Goal: Information Seeking & Learning: Learn about a topic

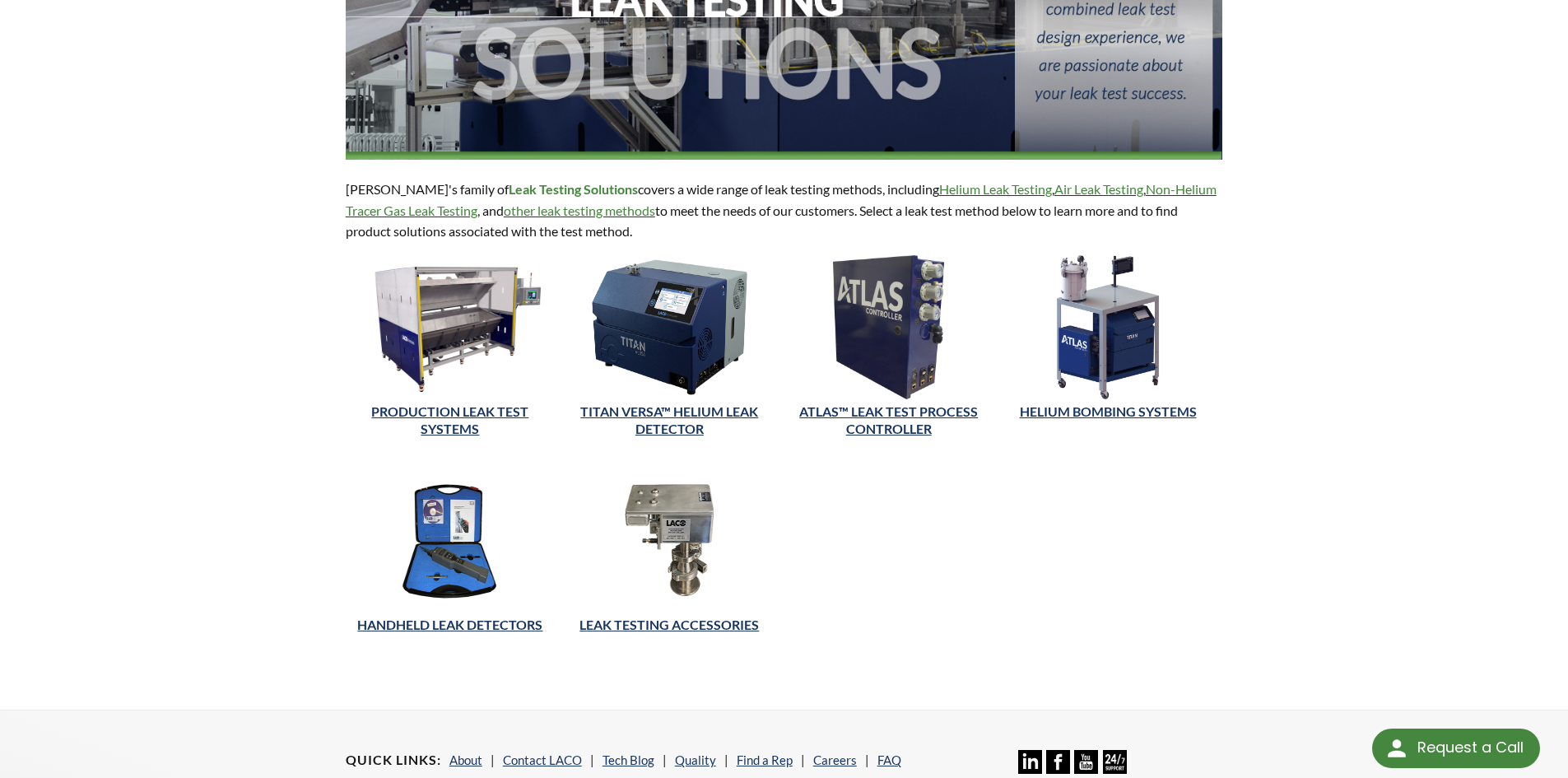
scroll to position [403, 0]
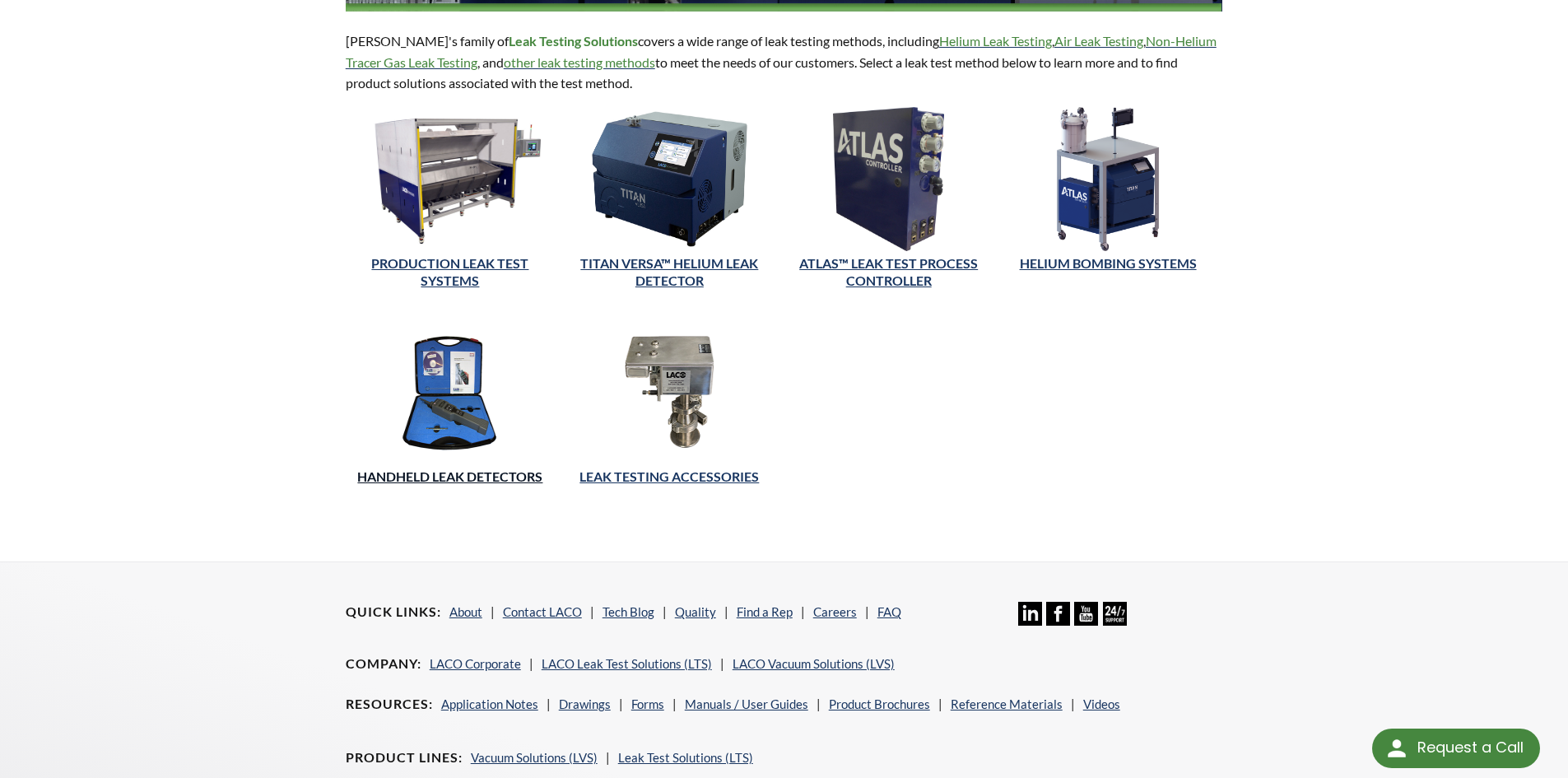
click at [453, 477] on link "HANDHELD LEAK DETECTORS" at bounding box center [450, 477] width 185 height 16
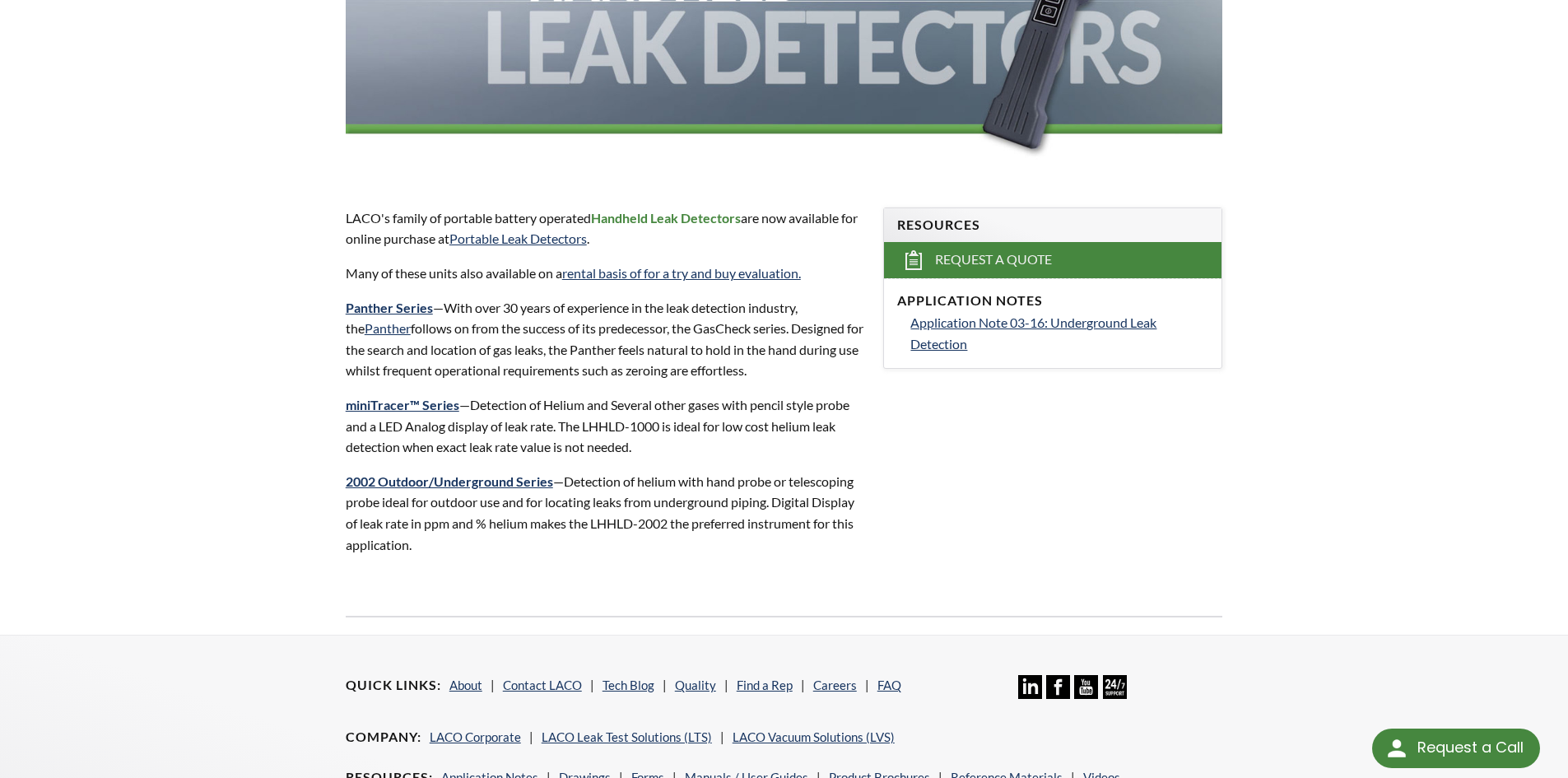
scroll to position [113, 0]
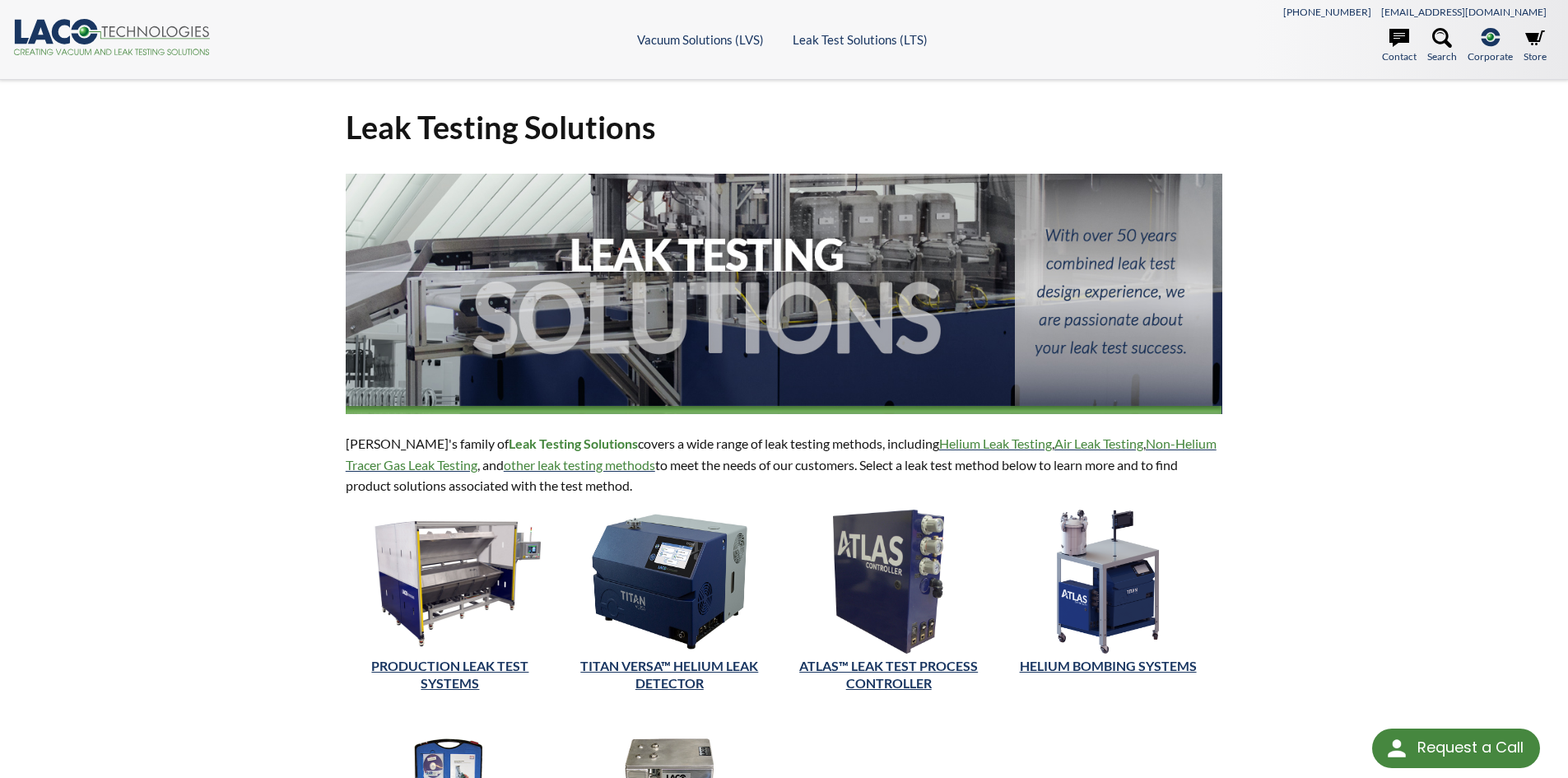
click at [827, 24] on header ".cls-1{fill:#193661;}.cls-2{fill:#58595b;}.cls-3{fill:url(#radial-gradient);}.c…" at bounding box center [784, 40] width 1568 height 80
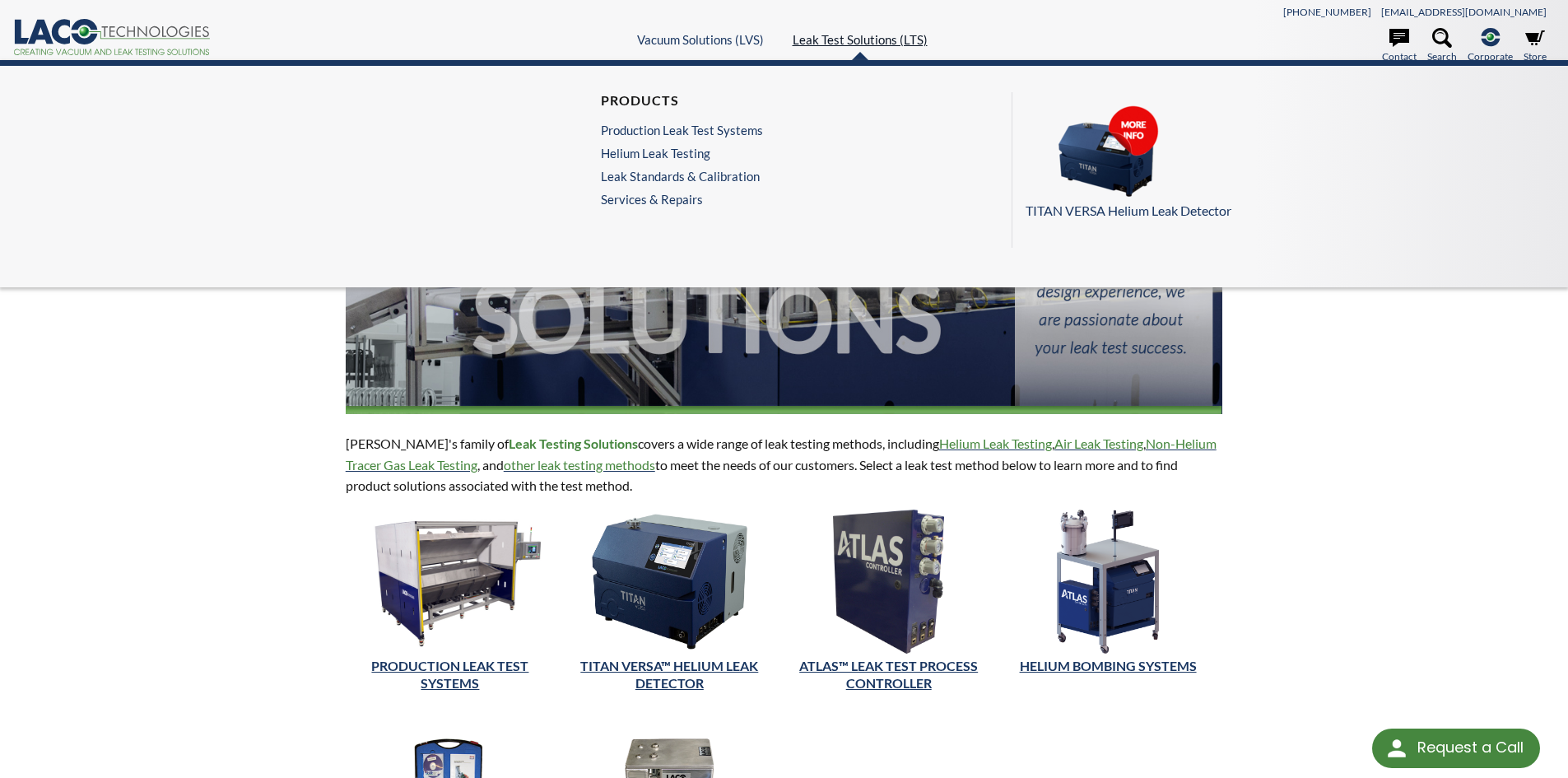
click at [834, 41] on link "Leak Test Solutions (LTS)" at bounding box center [860, 39] width 135 height 15
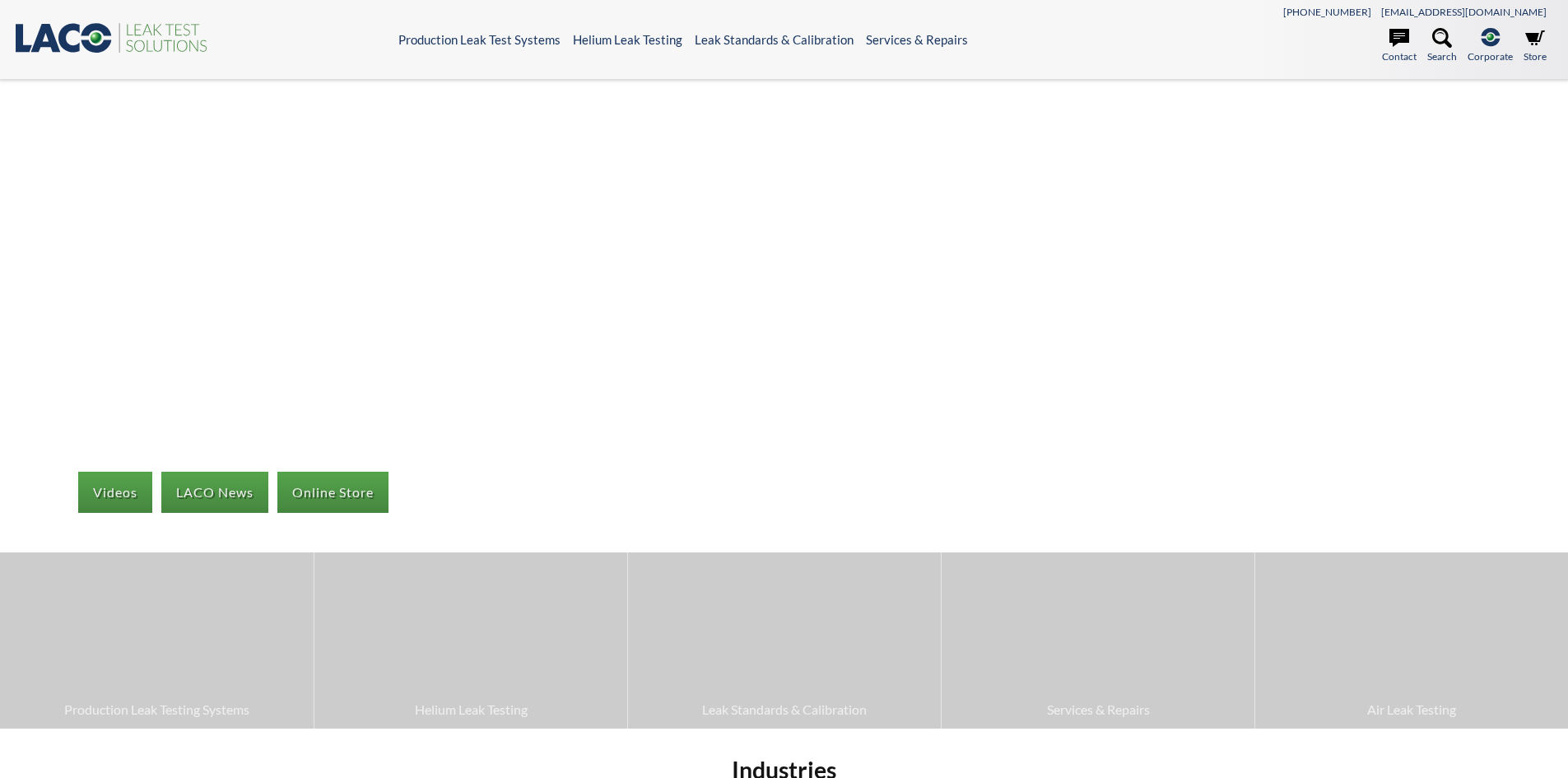
select select "Language Translate Widget"
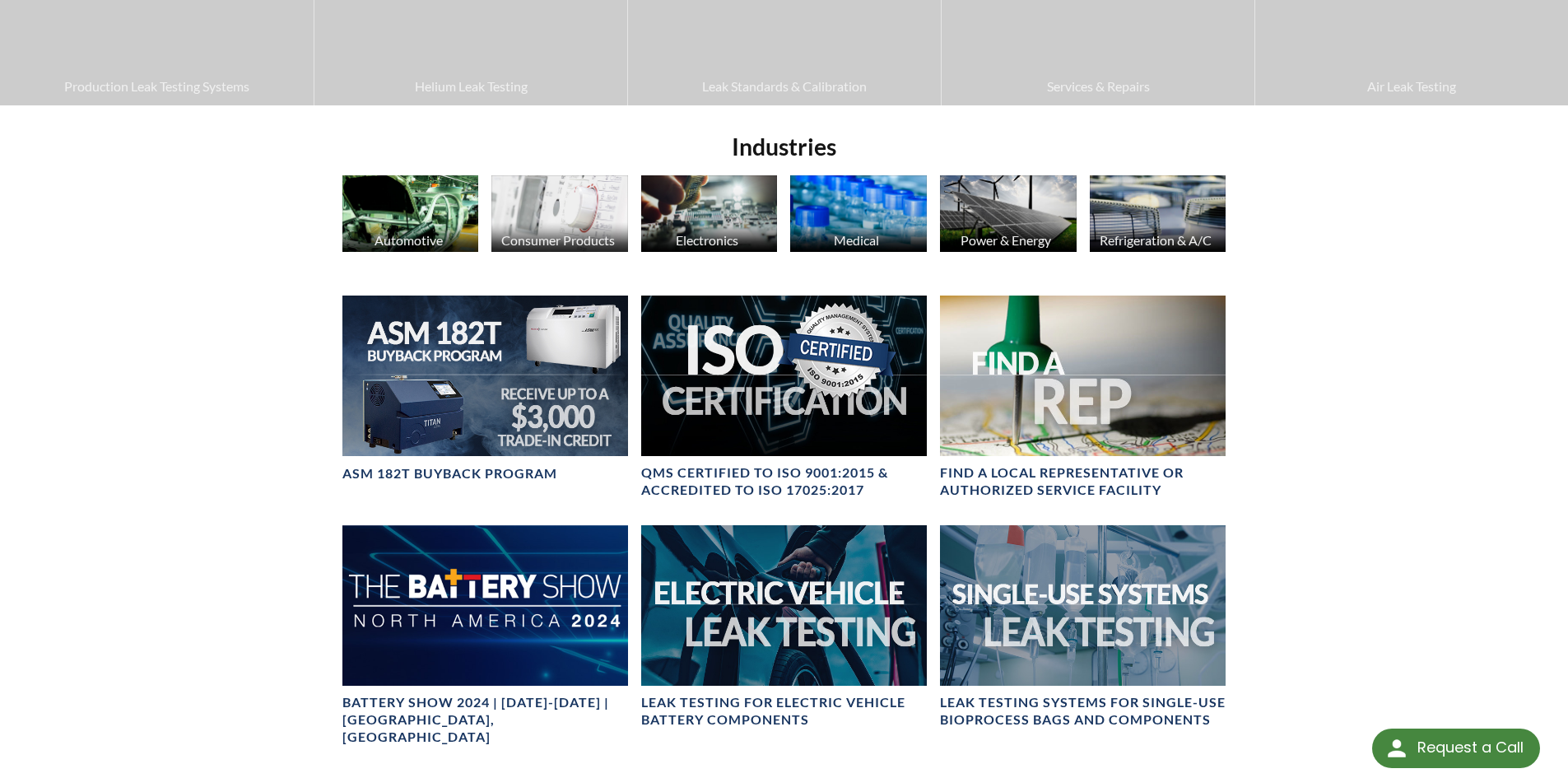
scroll to position [445, 0]
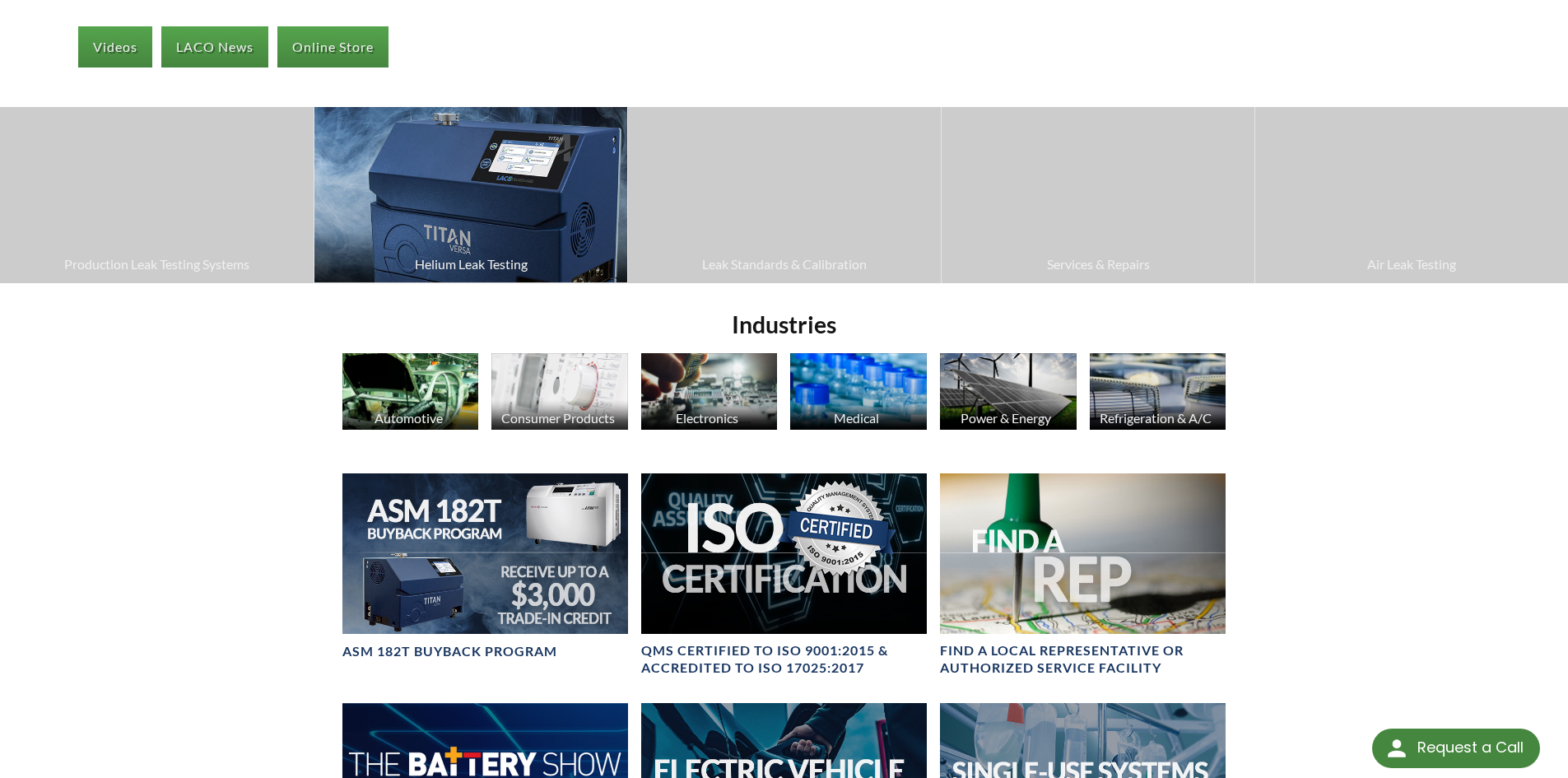
click at [523, 235] on img at bounding box center [471, 194] width 313 height 175
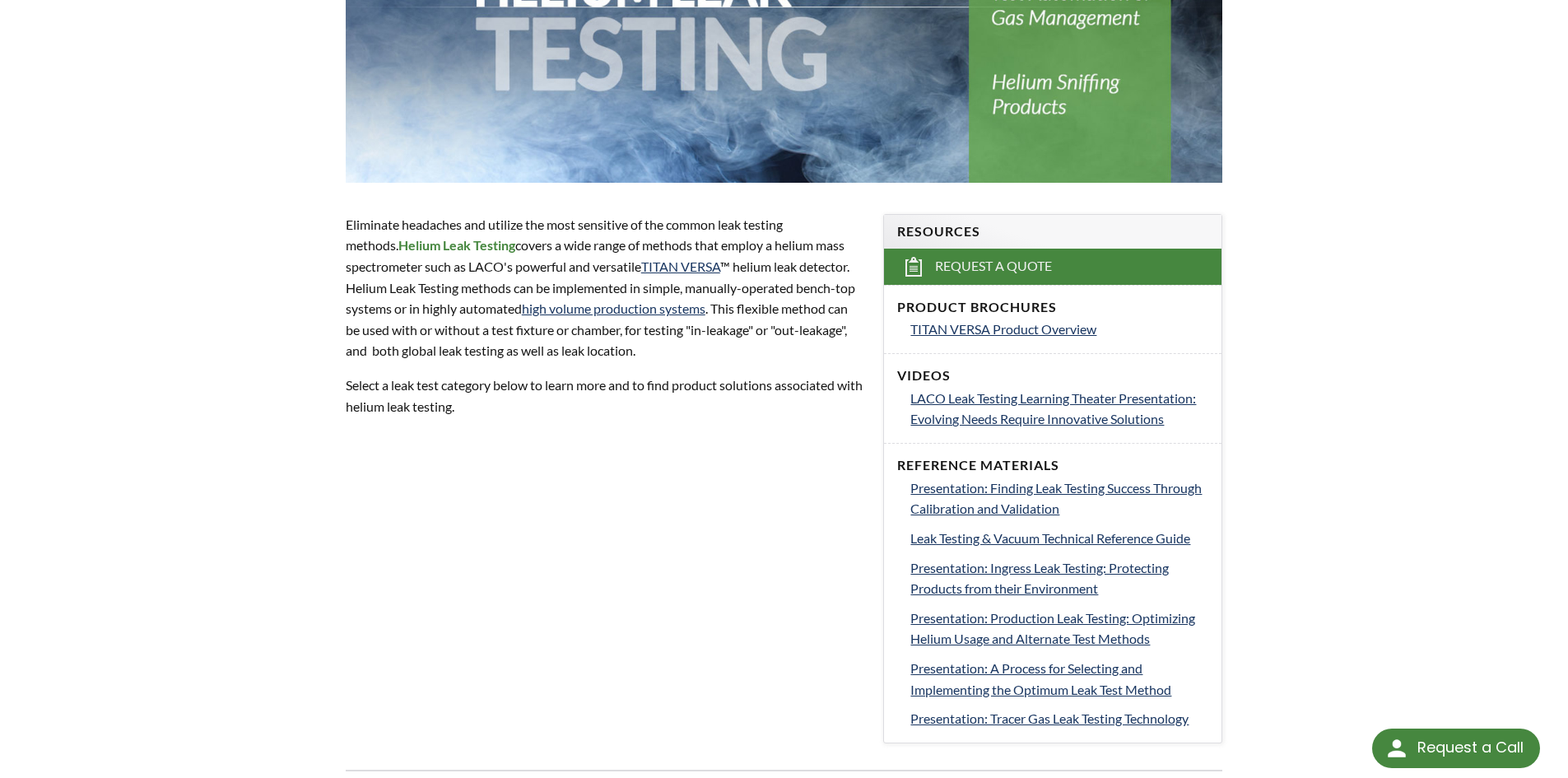
scroll to position [493, 0]
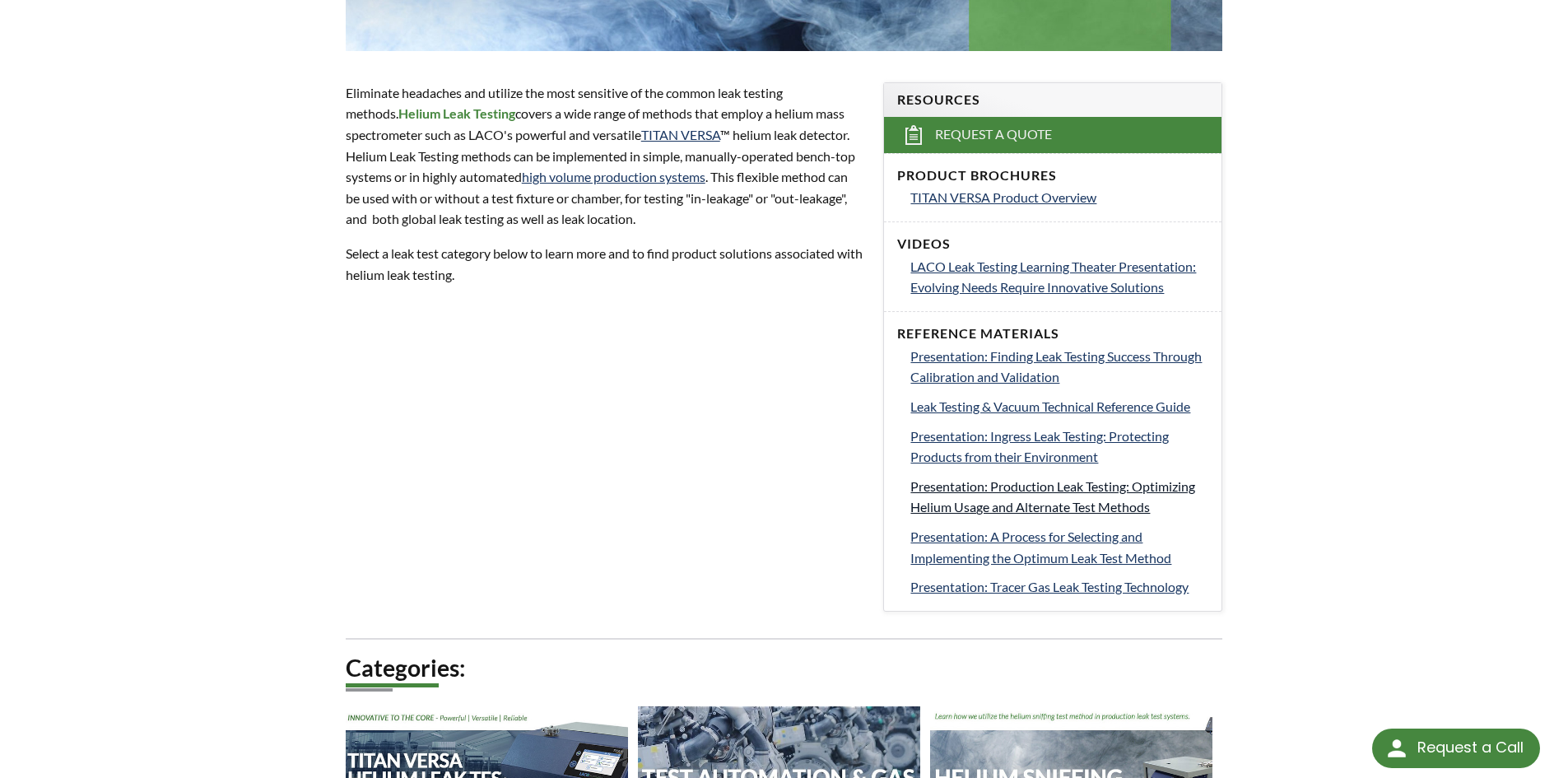
click at [1064, 502] on span "Presentation: Production Leak Testing: Optimizing Helium Usage and Alternate Te…" at bounding box center [1053, 497] width 285 height 37
click at [1041, 445] on link "Presentation: Ingress Leak Testing: Protecting Products from their Environment" at bounding box center [1059, 445] width 298 height 42
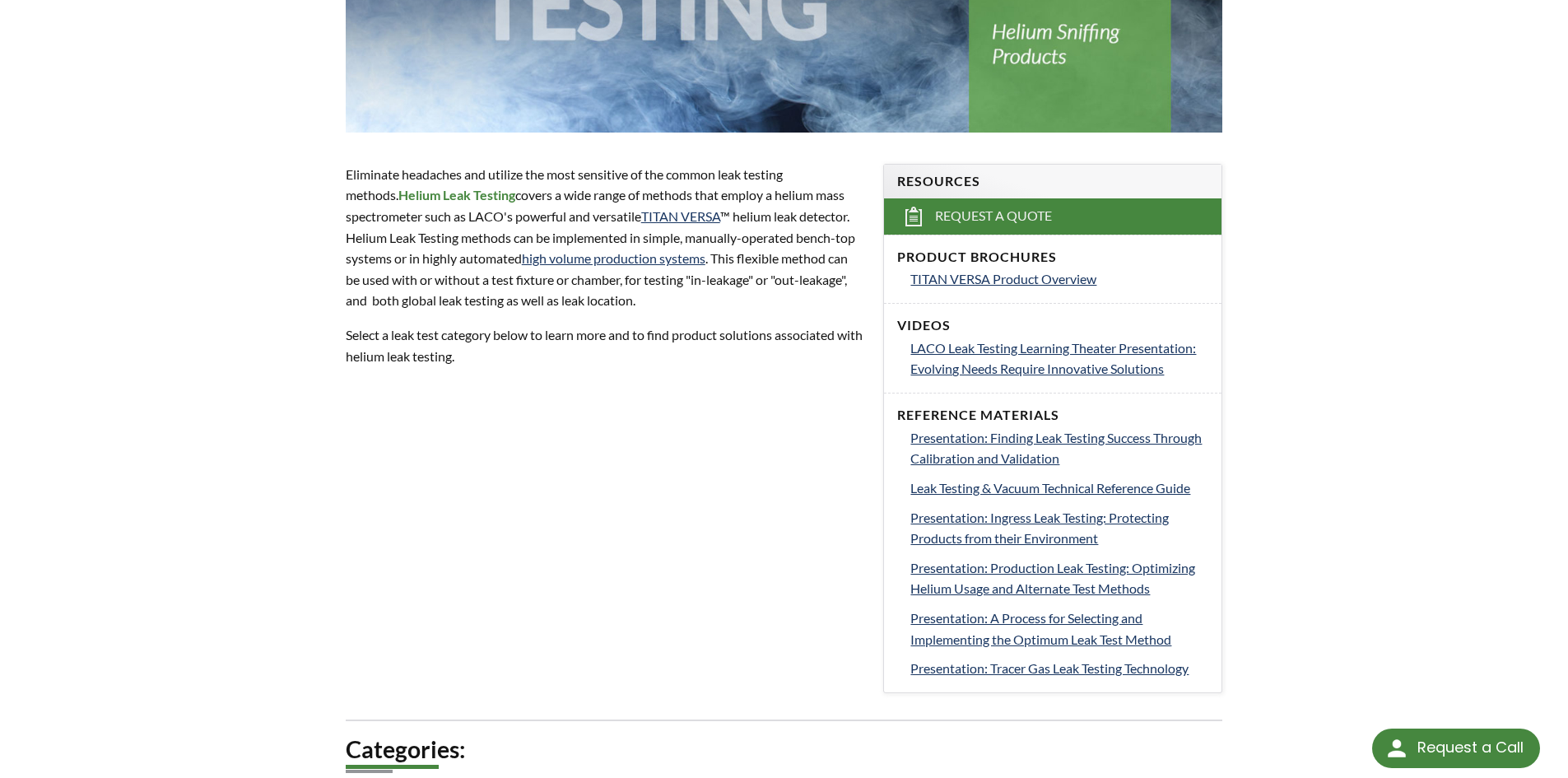
scroll to position [412, 0]
click at [1066, 350] on span "LACO Leak Testing Learning Theater Presentation: Evolving Needs Require Innovat…" at bounding box center [1053, 359] width 285 height 37
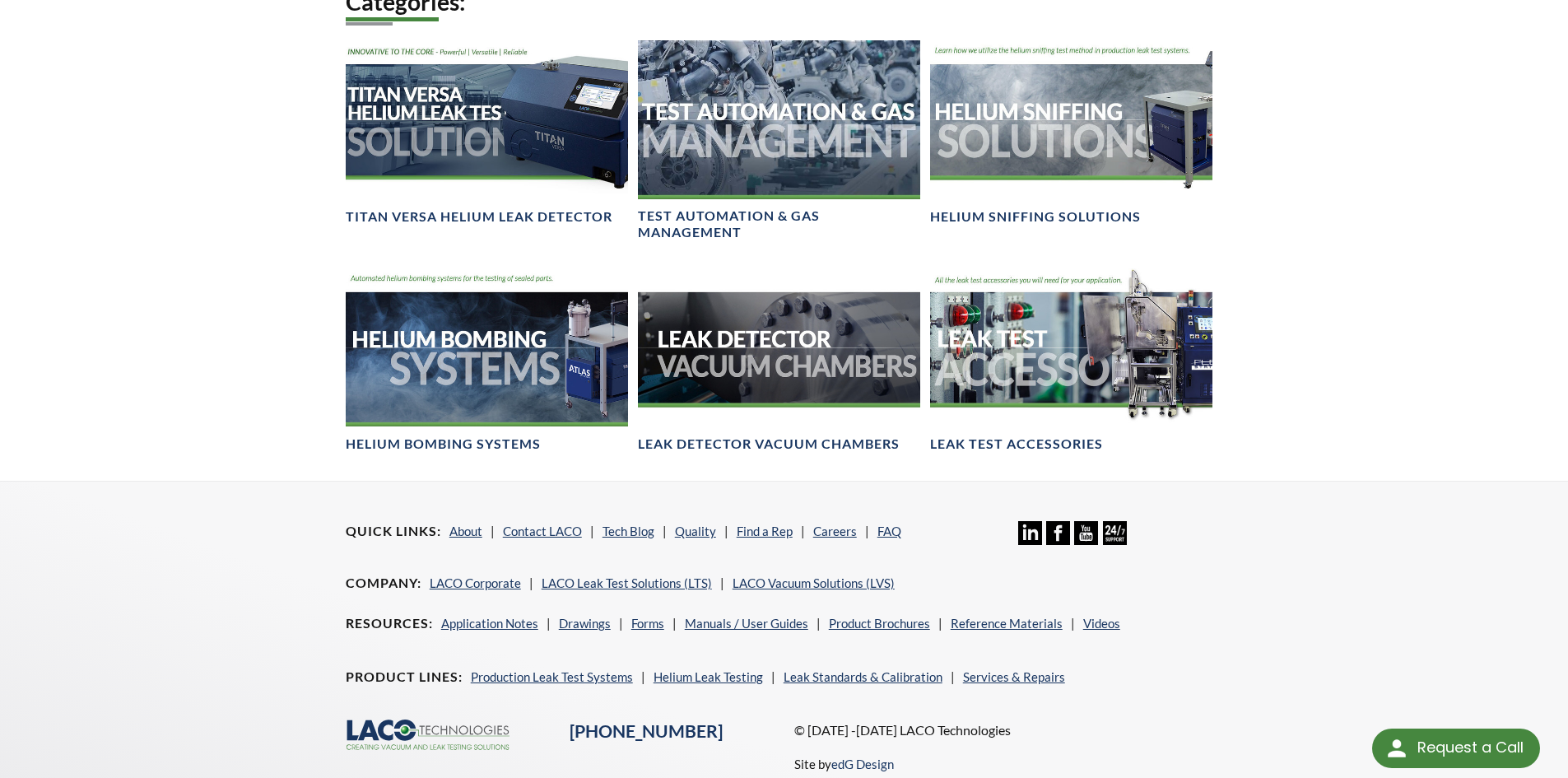
scroll to position [1221, 0]
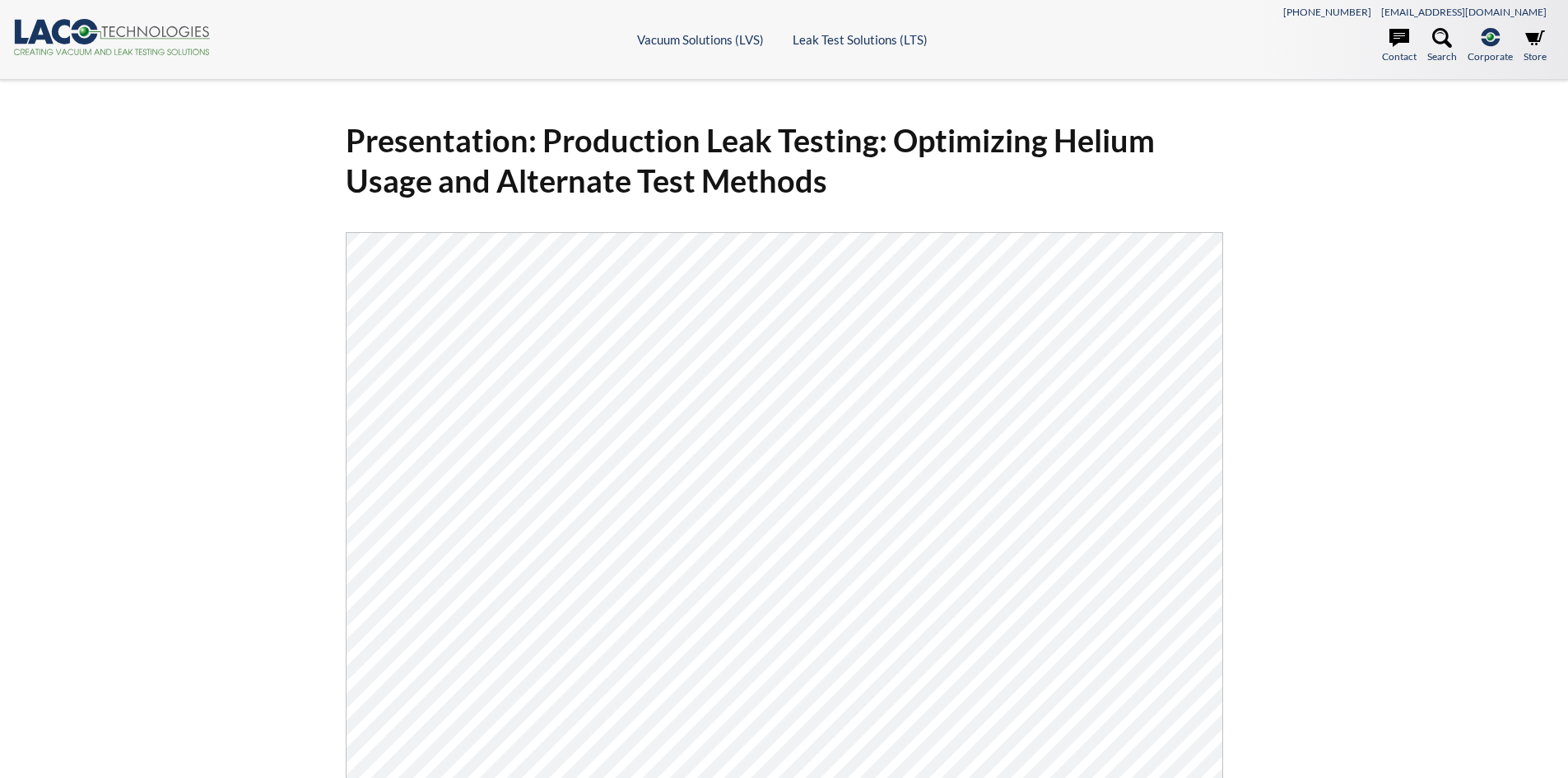
select select "Language Translate Widget"
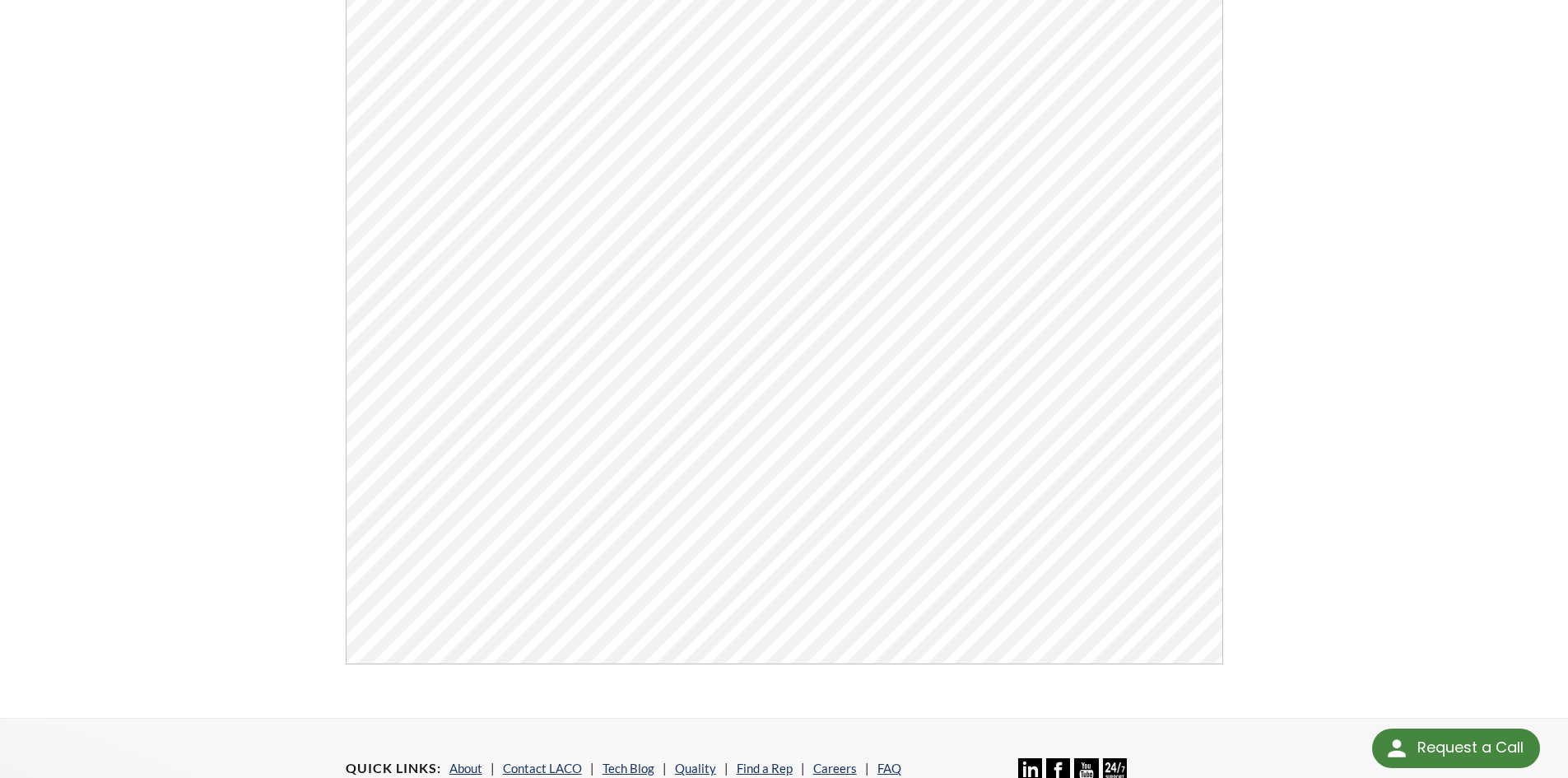
scroll to position [173, 0]
